Goal: Subscribe to service/newsletter: Subscribe to service/newsletter

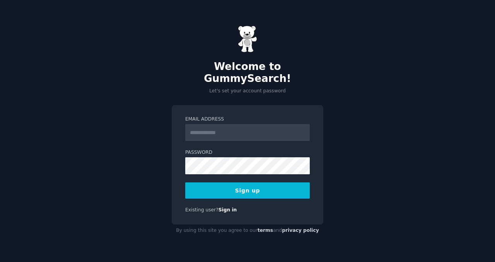
click at [223, 124] on input "Email Address" at bounding box center [247, 132] width 125 height 17
type input "**********"
click at [262, 185] on button "Sign up" at bounding box center [247, 191] width 125 height 16
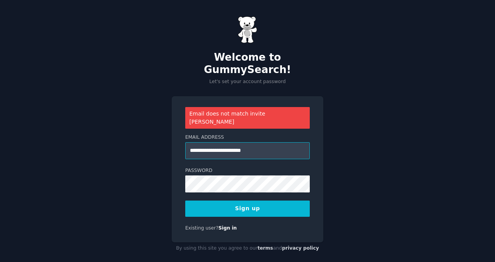
click at [271, 142] on input "**********" at bounding box center [247, 150] width 125 height 17
click at [234, 201] on button "Sign up" at bounding box center [247, 209] width 125 height 16
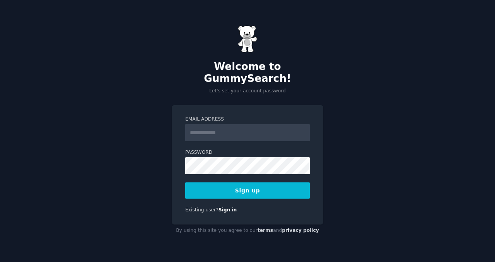
click at [223, 131] on input "Email Address" at bounding box center [247, 132] width 125 height 17
click at [242, 127] on input "**********" at bounding box center [247, 132] width 125 height 17
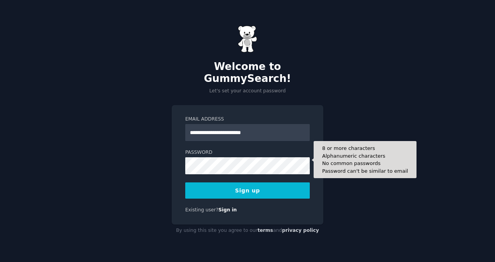
type input "**********"
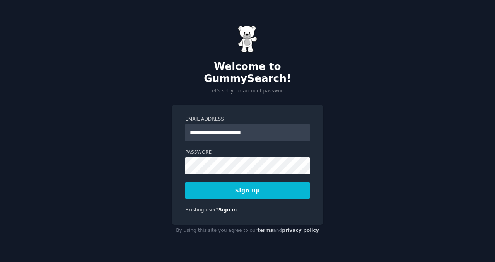
click at [271, 189] on button "Sign up" at bounding box center [247, 191] width 125 height 16
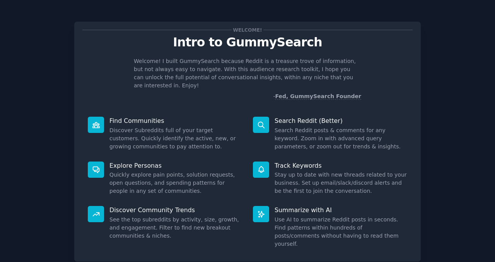
click at [298, 79] on p "Welcome! I built GummySearch because Reddit is a treasure trove of information,…" at bounding box center [248, 73] width 228 height 33
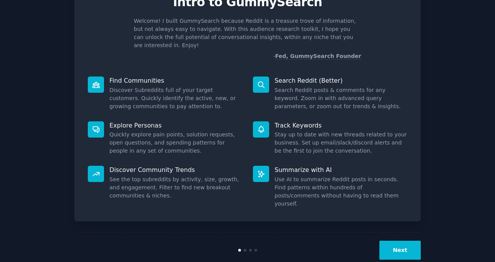
click at [401, 241] on button "Next" at bounding box center [400, 250] width 41 height 19
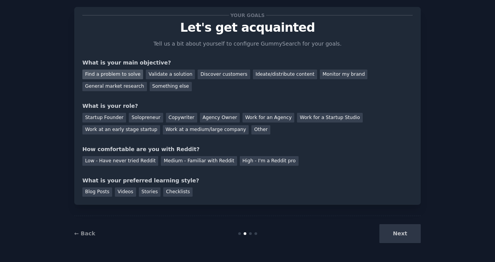
click at [118, 72] on div "Find a problem to solve" at bounding box center [112, 75] width 61 height 10
click at [159, 71] on div "Validate a solution" at bounding box center [170, 75] width 49 height 10
click at [165, 86] on div "Something else" at bounding box center [171, 87] width 42 height 10
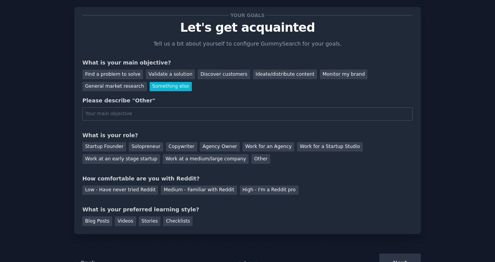
scroll to position [40, 0]
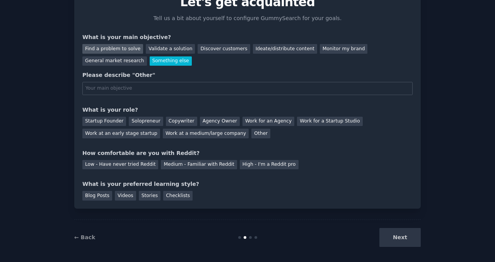
click at [124, 51] on div "Find a problem to solve" at bounding box center [112, 49] width 61 height 10
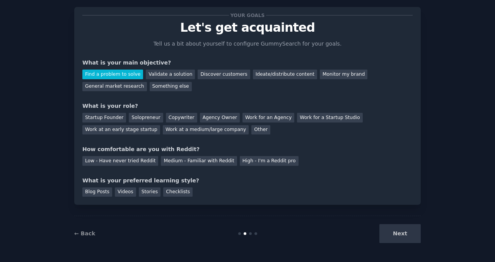
scroll to position [15, 0]
click at [137, 118] on div "Solopreneur" at bounding box center [146, 118] width 34 height 10
click at [256, 159] on div "High - I'm a Reddit pro" at bounding box center [269, 161] width 59 height 10
click at [151, 193] on div "Stories" at bounding box center [150, 193] width 22 height 10
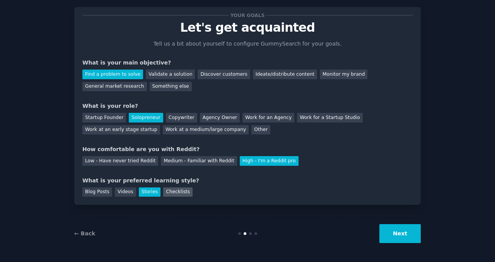
click at [167, 191] on div "Checklists" at bounding box center [177, 193] width 29 height 10
click at [151, 191] on div "Stories" at bounding box center [150, 193] width 22 height 10
click at [207, 159] on div "Medium - Familiar with Reddit" at bounding box center [199, 161] width 76 height 10
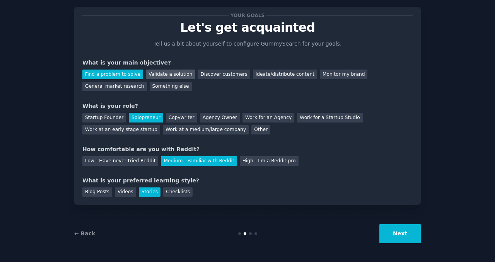
click at [175, 75] on div "Validate a solution" at bounding box center [170, 75] width 49 height 10
click at [399, 229] on button "Next" at bounding box center [400, 234] width 41 height 19
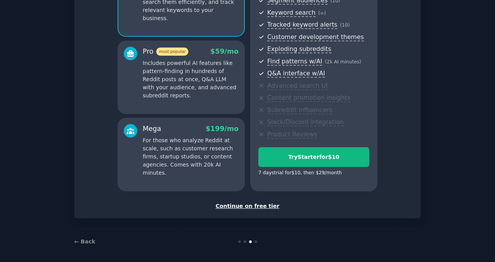
scroll to position [109, 0]
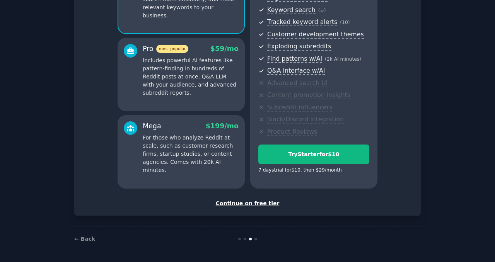
click at [249, 201] on div "Continue on free tier" at bounding box center [247, 204] width 331 height 8
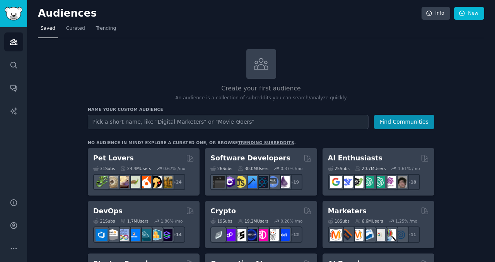
click at [232, 123] on input "text" at bounding box center [228, 122] width 281 height 14
